Goal: Find specific page/section: Find specific page/section

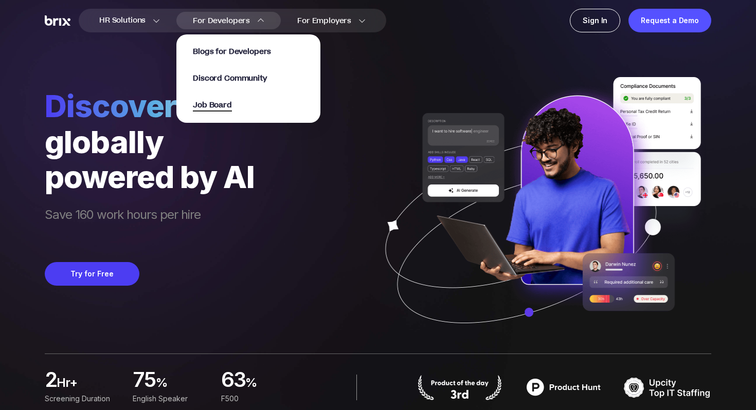
click at [218, 103] on span "Job Board" at bounding box center [212, 106] width 39 height 12
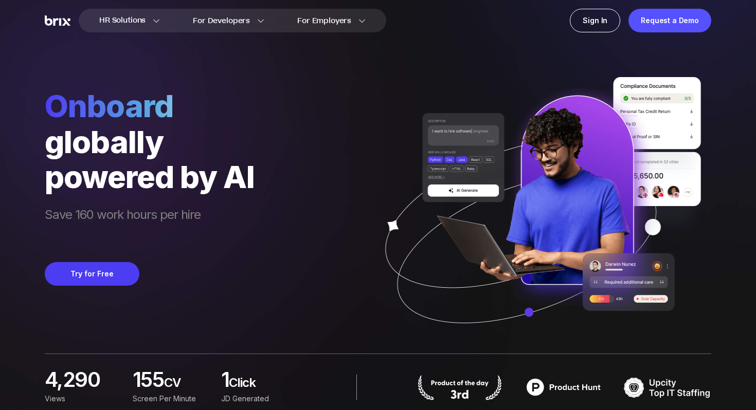
click at [270, 142] on div "Onboard globally powered by AI Save 160 work hours per hire Try for Free" at bounding box center [378, 177] width 666 height 354
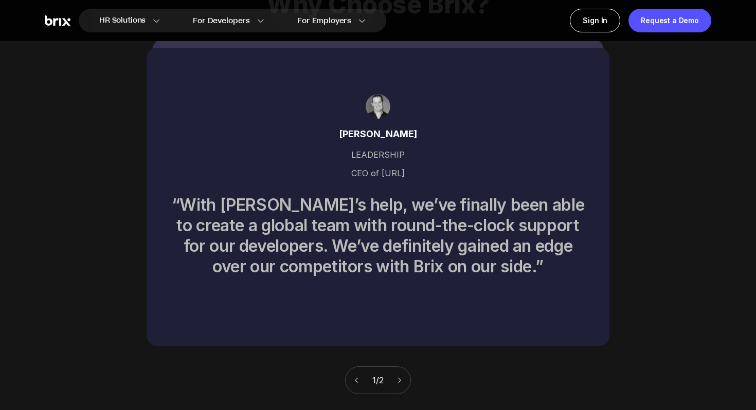
scroll to position [4188, 0]
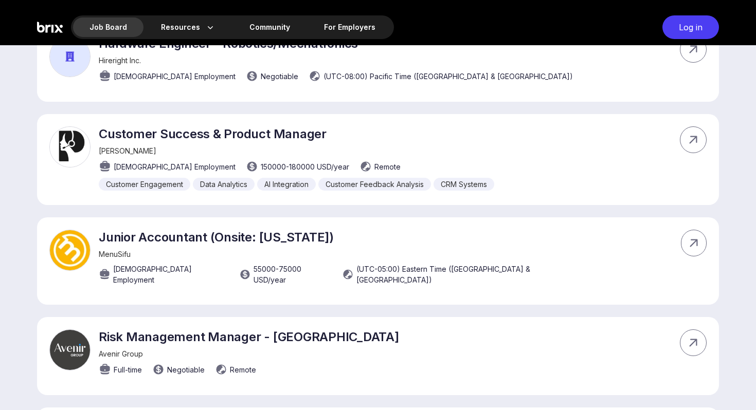
scroll to position [953, 0]
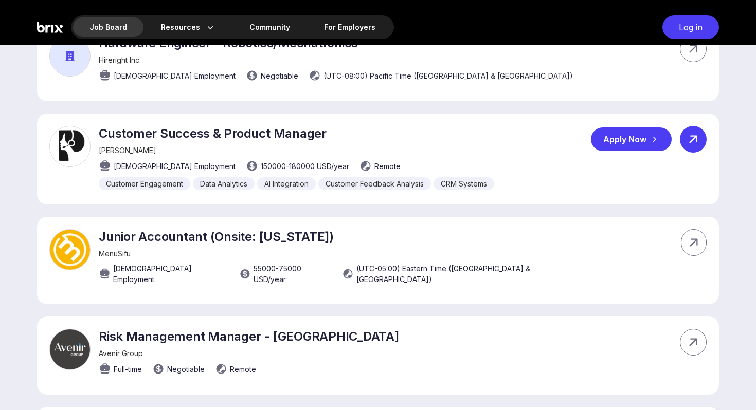
click at [689, 132] on icon at bounding box center [692, 139] width 15 height 15
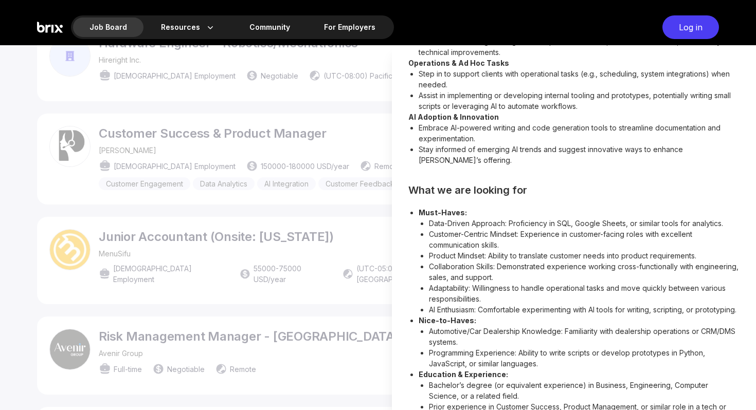
scroll to position [454, 0]
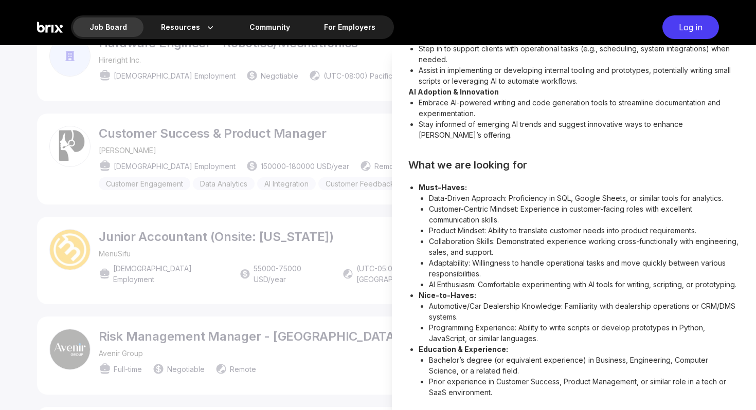
click at [364, 276] on div at bounding box center [378, 227] width 756 height 365
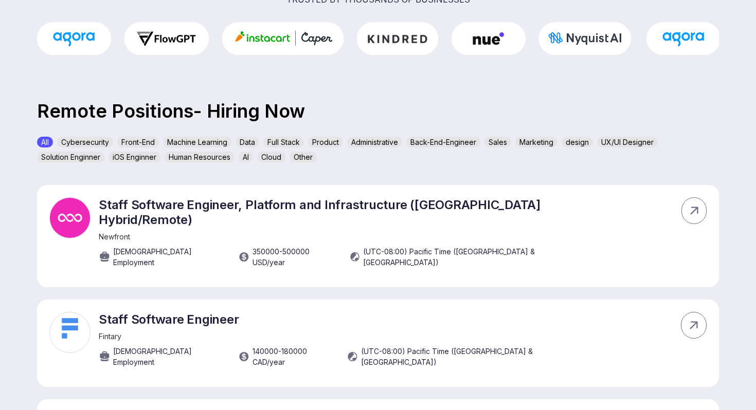
scroll to position [0, 0]
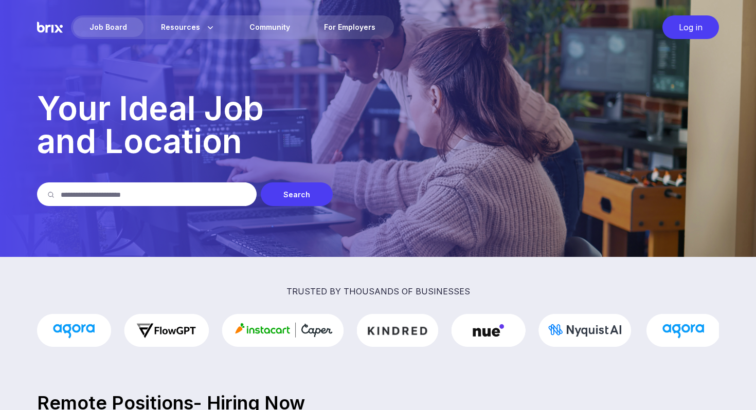
click at [48, 31] on img at bounding box center [50, 27] width 26 height 24
